Goal: Task Accomplishment & Management: Complete application form

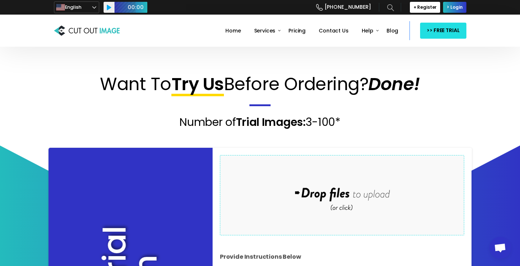
click at [55, 109] on div "Want To Try Us Before Ordering? Done! Number of Trial Images: 3-100*" at bounding box center [259, 95] width 423 height 68
click at [361, 196] on div "Drop files here to upload" at bounding box center [342, 194] width 156 height 45
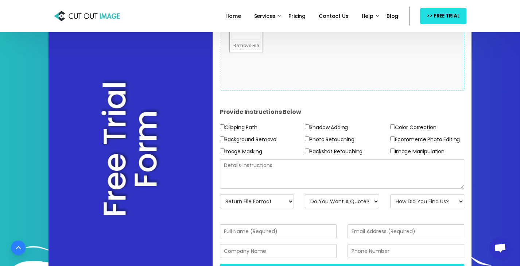
scroll to position [146, 0]
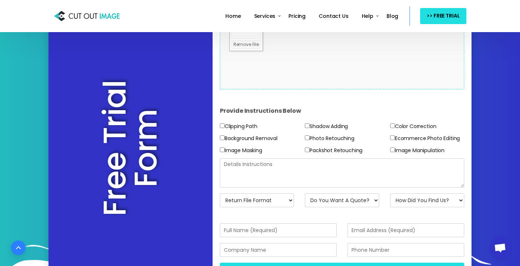
click at [392, 137] on input"] "Ecommerce Photo Editing" at bounding box center [392, 137] width 5 height 5
checkbox input"] "true"
click at [308, 138] on input"] "Photo Retouching" at bounding box center [307, 137] width 5 height 5
checkbox input"] "true"
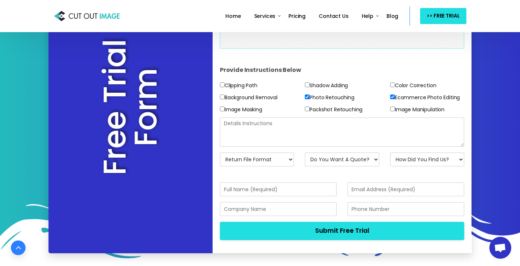
scroll to position [193, 0]
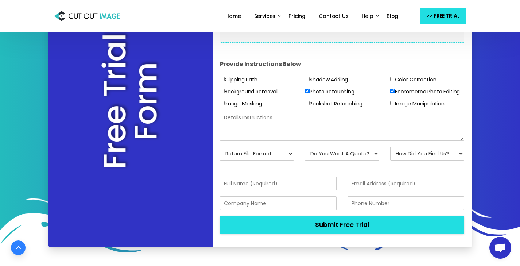
click at [392, 103] on input"] "Image Manipulation" at bounding box center [392, 103] width 5 height 5
checkbox input"] "true"
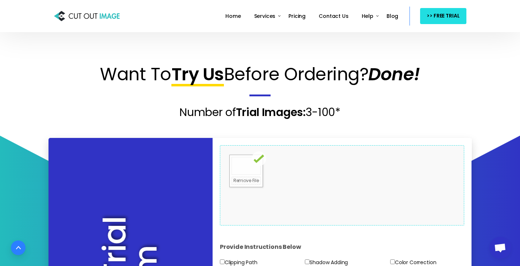
scroll to position [9, 0]
